Goal: Transaction & Acquisition: Book appointment/travel/reservation

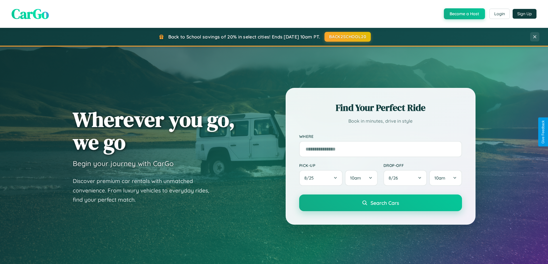
scroll to position [396, 0]
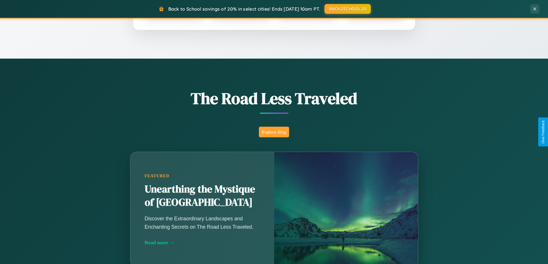
click at [274, 132] on button "Explore Blog" at bounding box center [274, 132] width 30 height 11
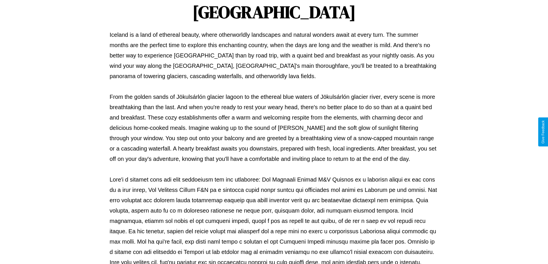
scroll to position [186, 0]
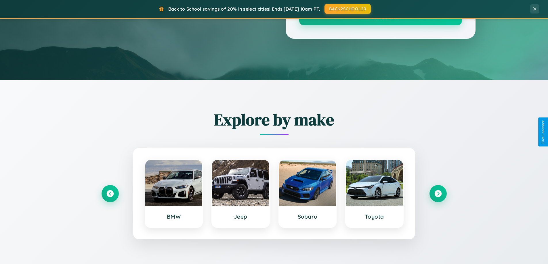
scroll to position [396, 0]
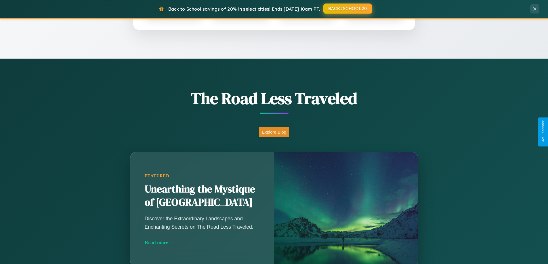
click at [347, 9] on button "BACK2SCHOOL20" at bounding box center [347, 8] width 49 height 10
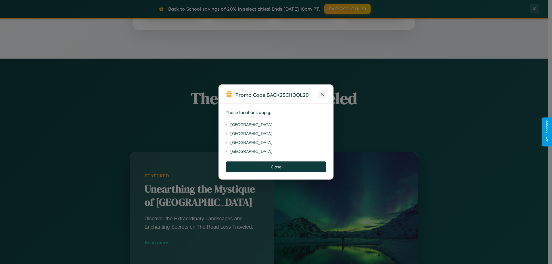
click at [322, 95] on icon at bounding box center [322, 94] width 3 height 3
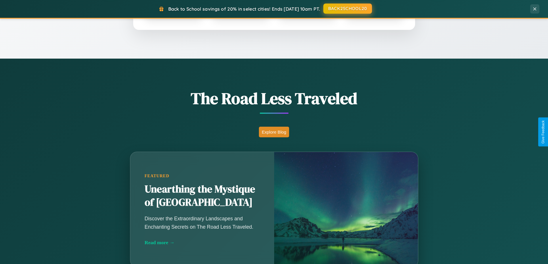
click at [347, 9] on button "BACK2SCHOOL20" at bounding box center [347, 8] width 49 height 10
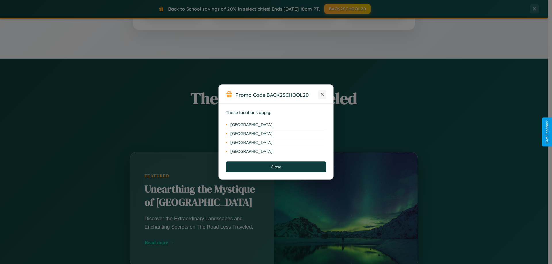
click at [322, 95] on icon at bounding box center [322, 94] width 3 height 3
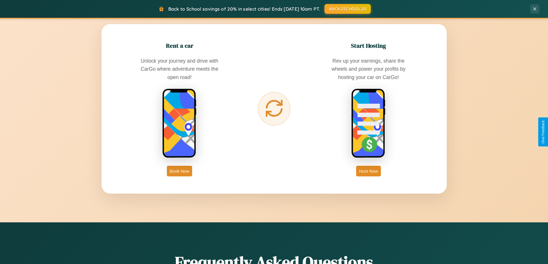
scroll to position [924, 0]
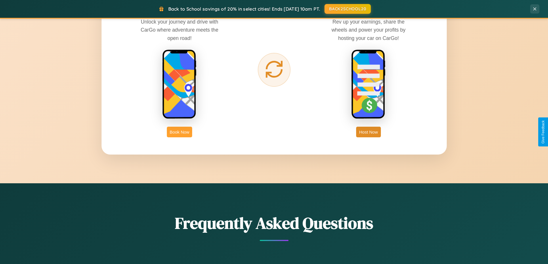
click at [180, 132] on button "Book Now" at bounding box center [179, 132] width 25 height 11
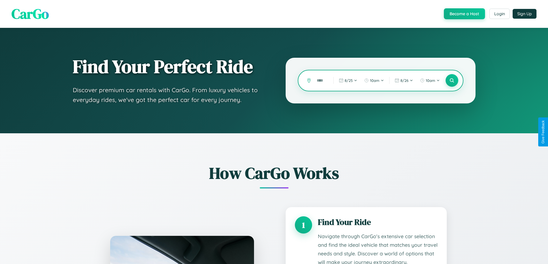
click at [321, 81] on input "text" at bounding box center [321, 81] width 14 height 10
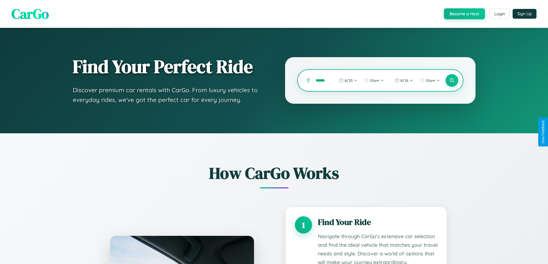
scroll to position [0, 14]
type input "*********"
click at [452, 81] on icon at bounding box center [451, 80] width 5 height 5
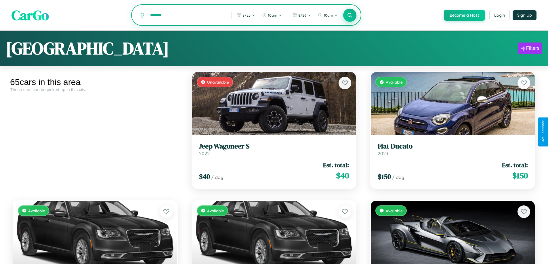
type input "*******"
click at [350, 16] on icon at bounding box center [349, 14] width 5 height 5
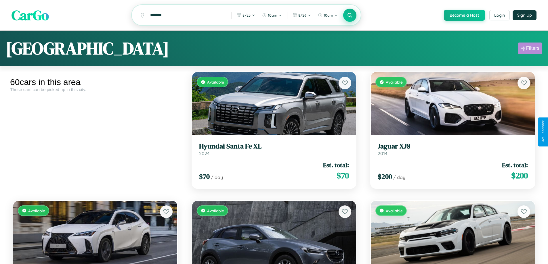
click at [530, 49] on div "Filters" at bounding box center [532, 48] width 13 height 6
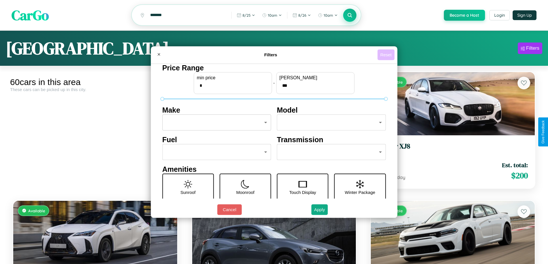
click at [387, 55] on button "Reset" at bounding box center [385, 54] width 17 height 11
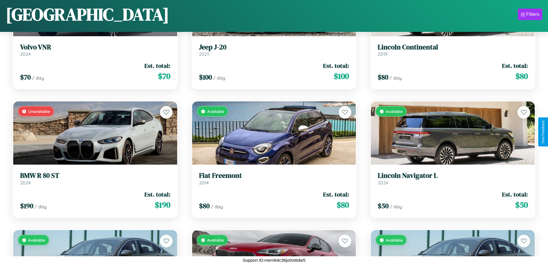
scroll to position [854, 0]
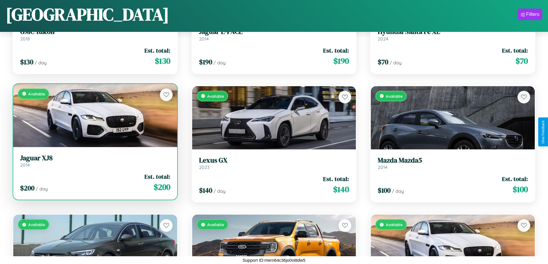
click at [94, 163] on link "Jaguar XJ8 2014" at bounding box center [95, 161] width 150 height 14
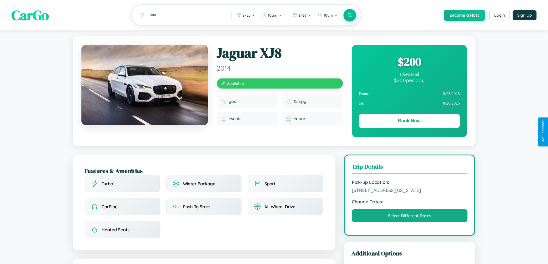
click at [409, 63] on div "$ 200" at bounding box center [409, 62] width 101 height 16
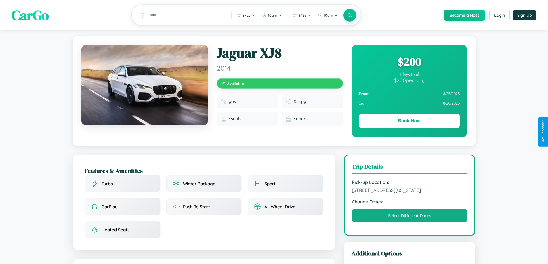
click at [409, 63] on div "$ 200" at bounding box center [409, 62] width 101 height 16
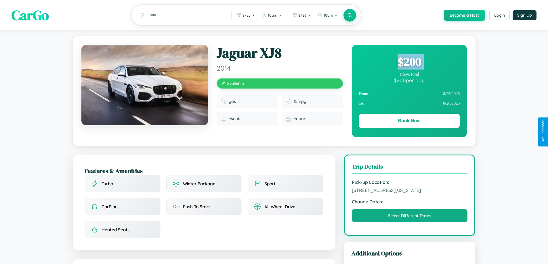
click at [409, 63] on div "$ 200" at bounding box center [409, 62] width 101 height 16
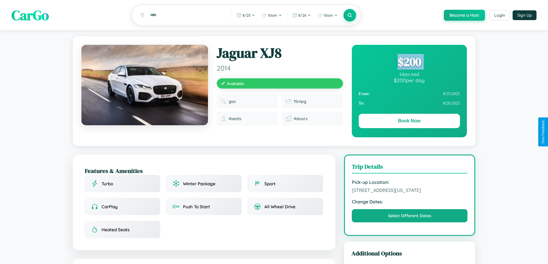
click at [409, 63] on div "$ 200" at bounding box center [409, 62] width 101 height 16
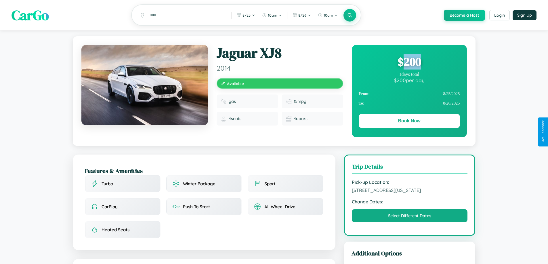
click at [409, 63] on div "$ 200" at bounding box center [409, 62] width 101 height 16
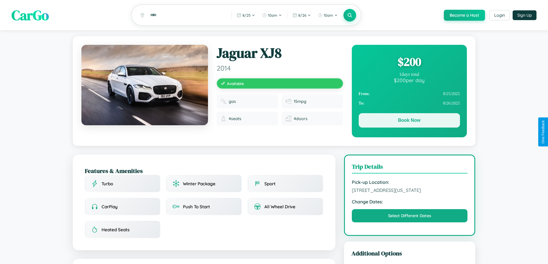
click at [409, 121] on button "Book Now" at bounding box center [409, 120] width 101 height 14
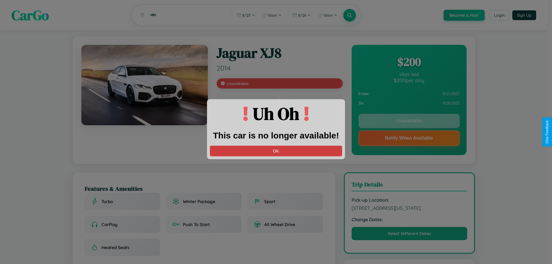
click at [276, 151] on button "OK" at bounding box center [276, 151] width 132 height 11
